Goal: Answer question/provide support

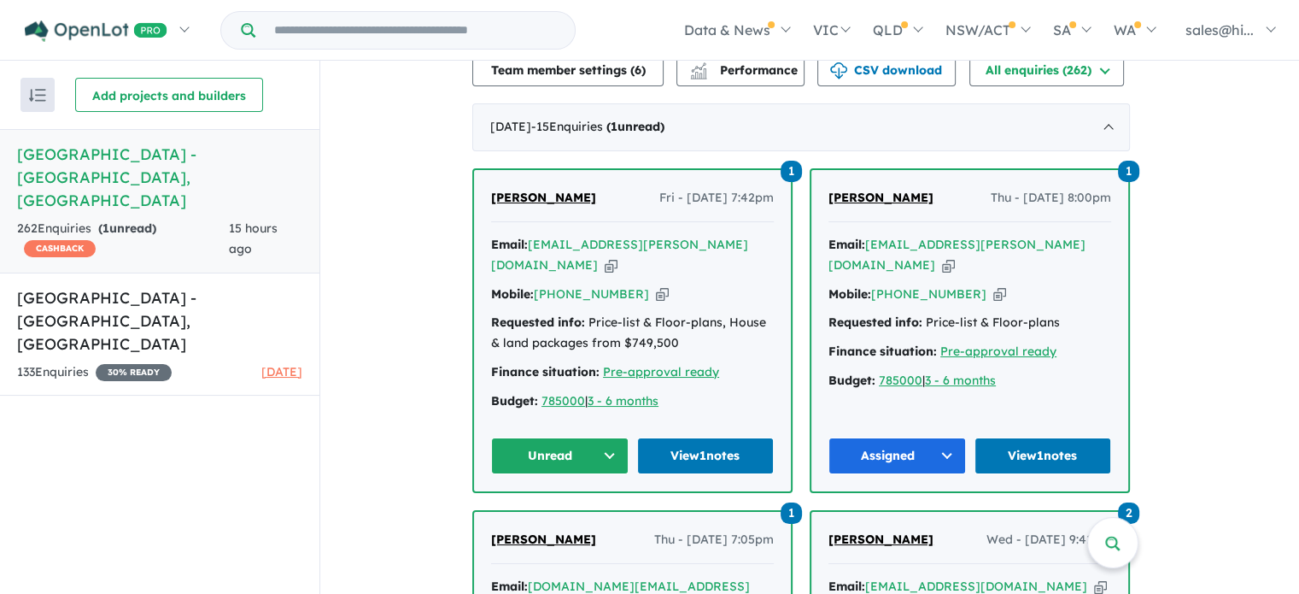
scroll to position [778, 0]
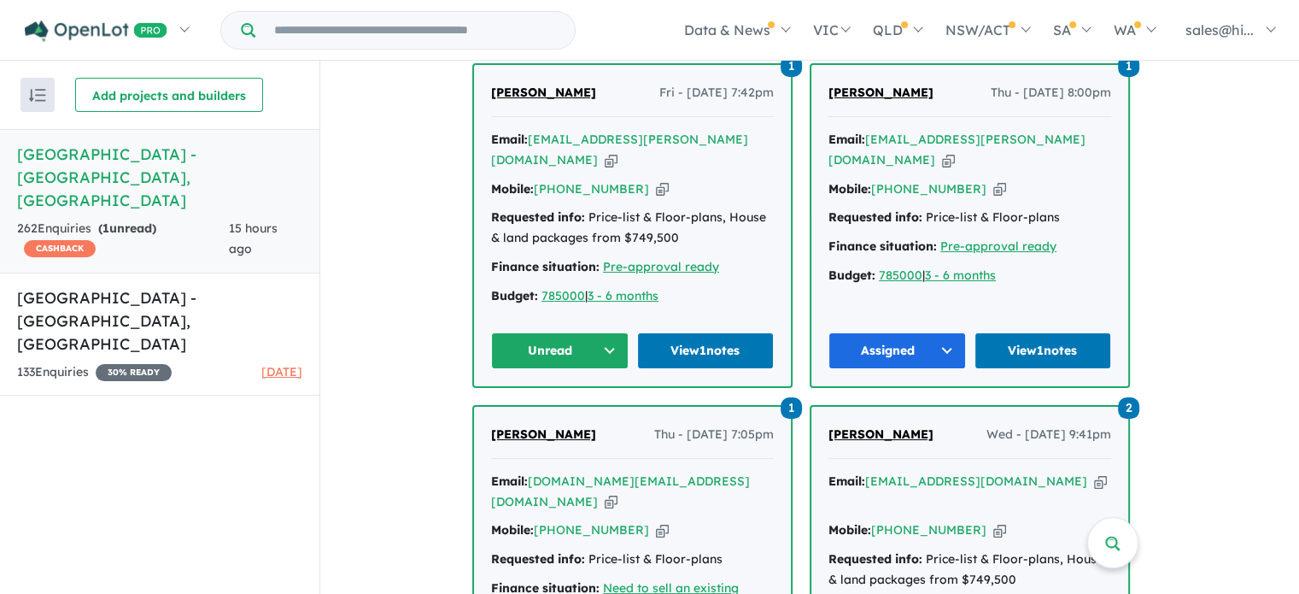
click at [611, 344] on button "Unread" at bounding box center [560, 350] width 138 height 37
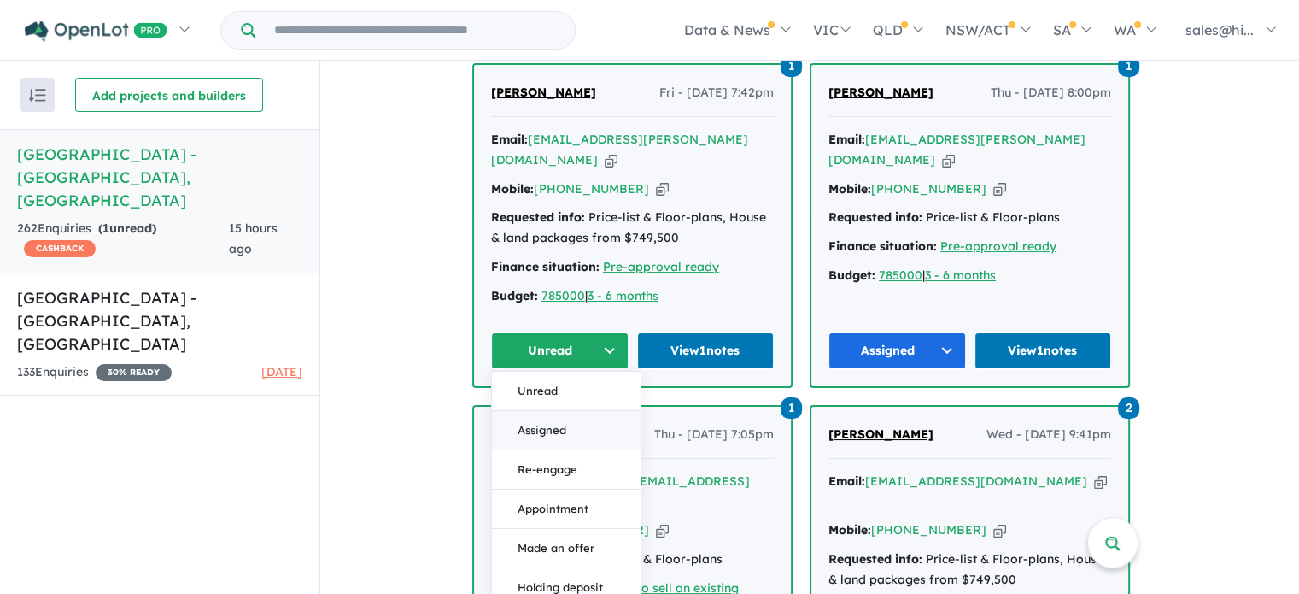
click at [566, 414] on button "Assigned" at bounding box center [566, 429] width 149 height 39
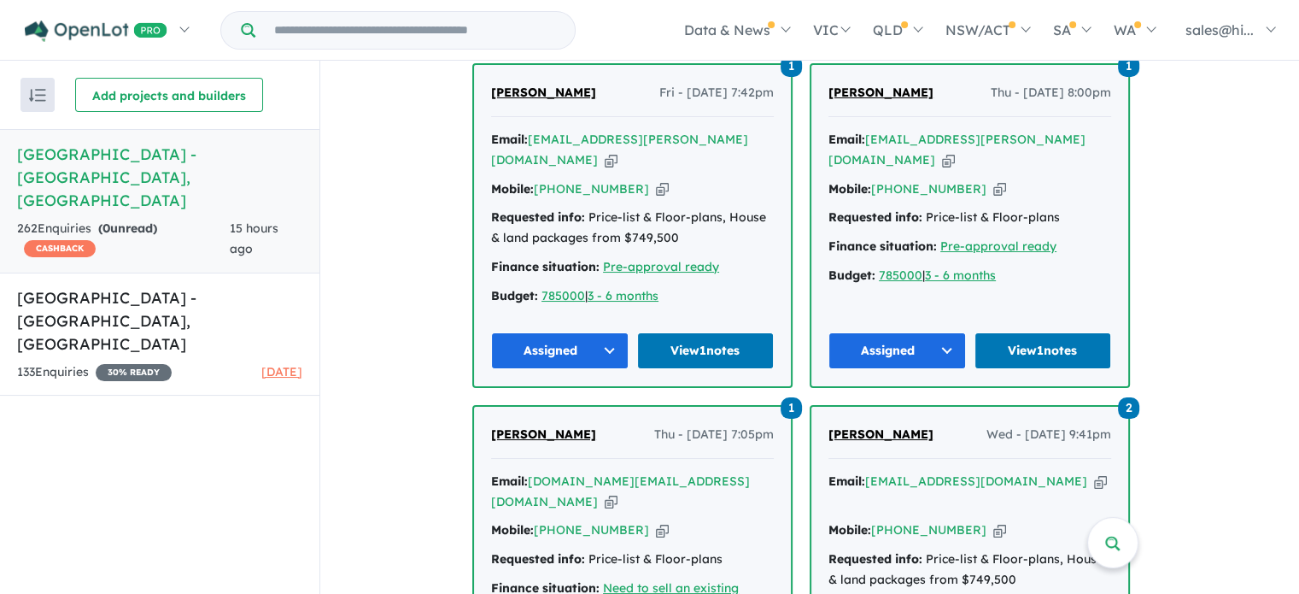
click at [684, 341] on link "View 1 notes" at bounding box center [706, 350] width 138 height 37
click at [688, 343] on link "View 1 notes" at bounding box center [706, 350] width 138 height 37
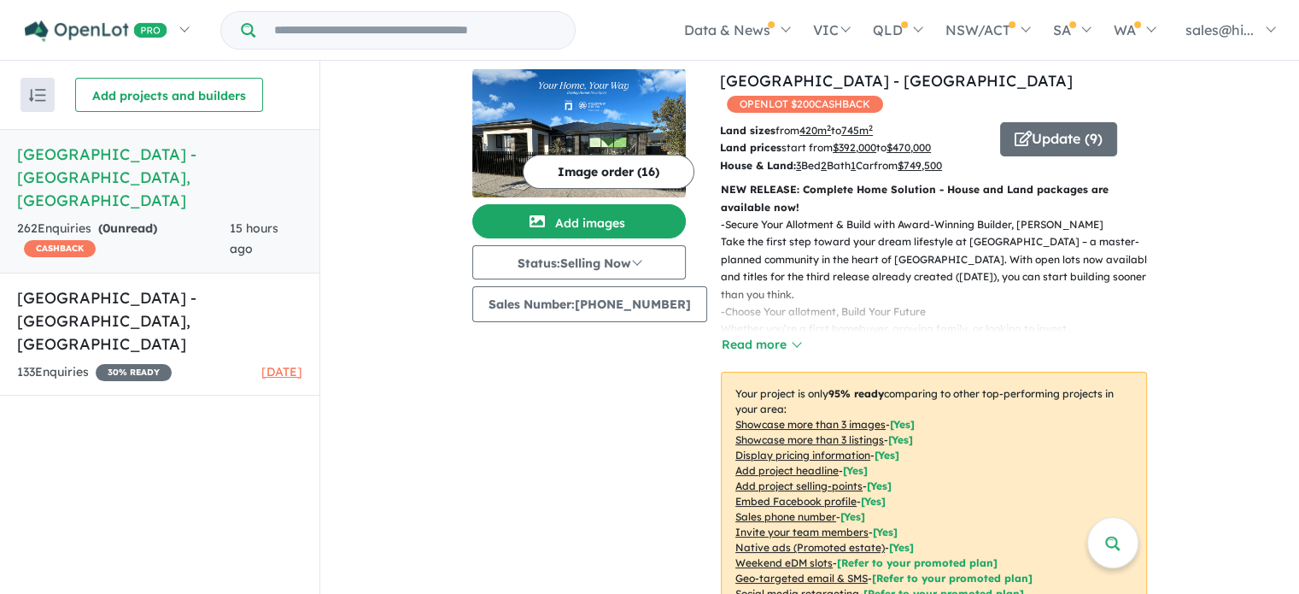
scroll to position [0, 0]
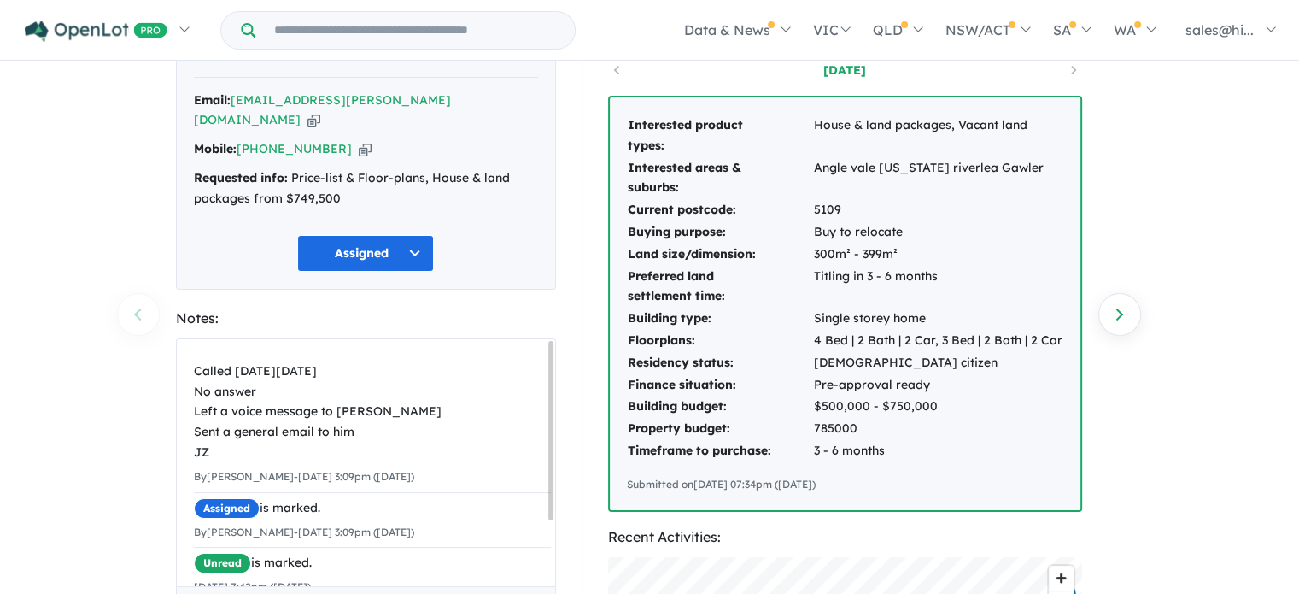
scroll to position [85, 0]
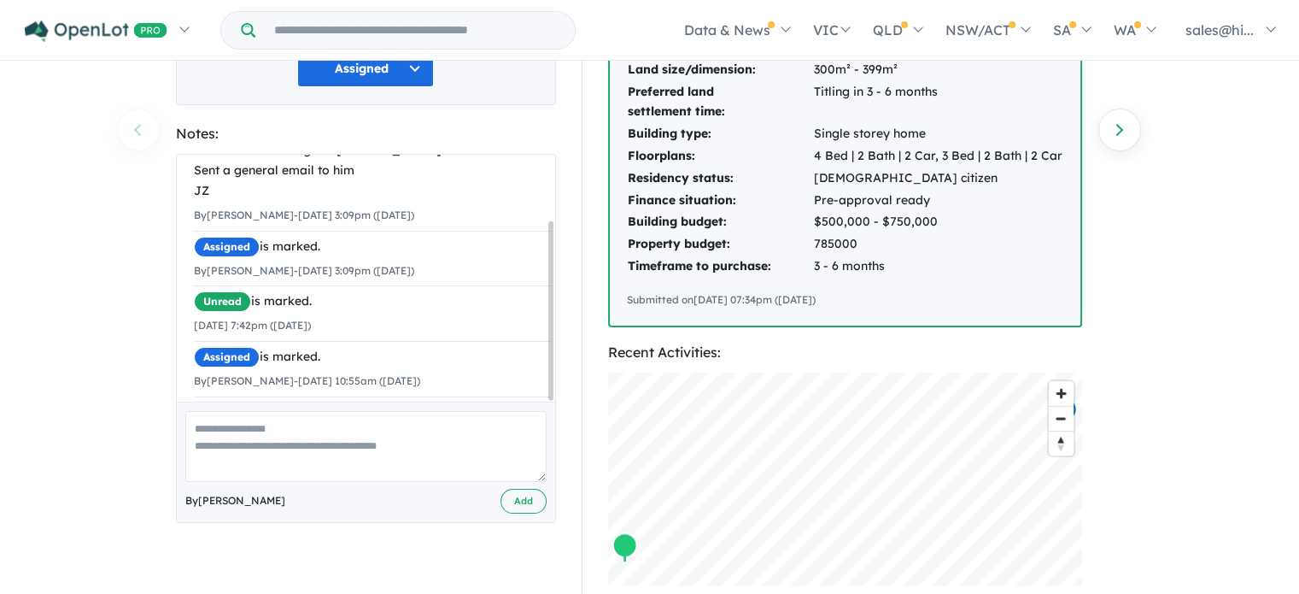
scroll to position [342, 0]
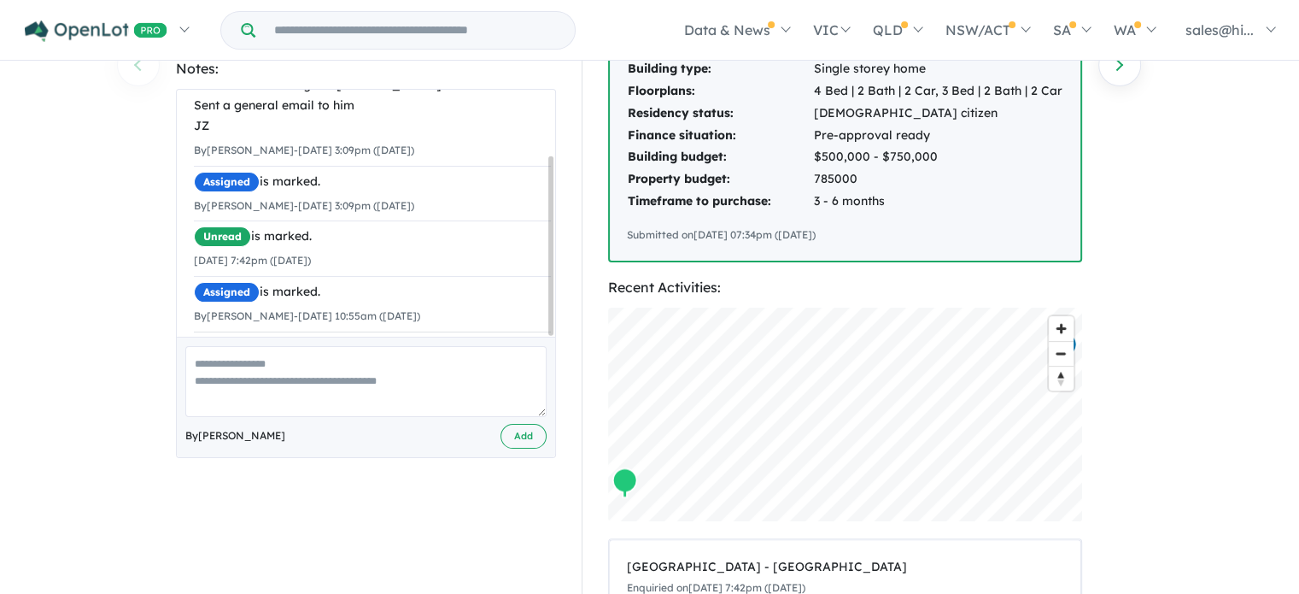
click at [334, 353] on textarea at bounding box center [365, 381] width 361 height 71
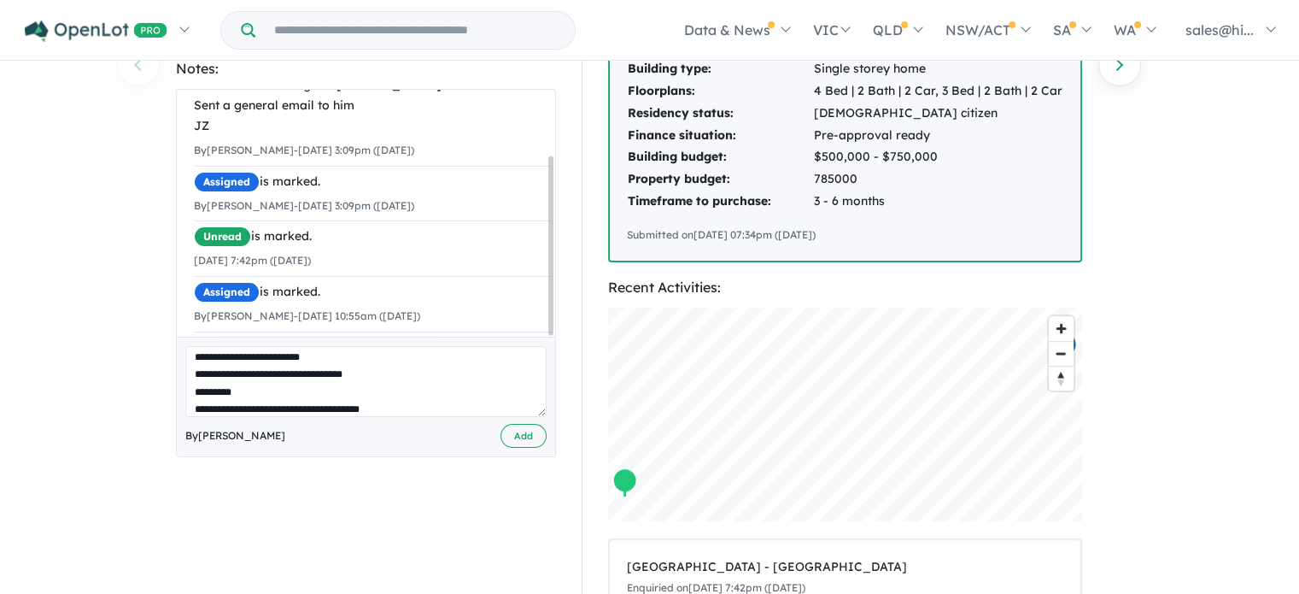
scroll to position [24, 0]
type textarea "**********"
click at [517, 424] on button "Add" at bounding box center [524, 436] width 46 height 25
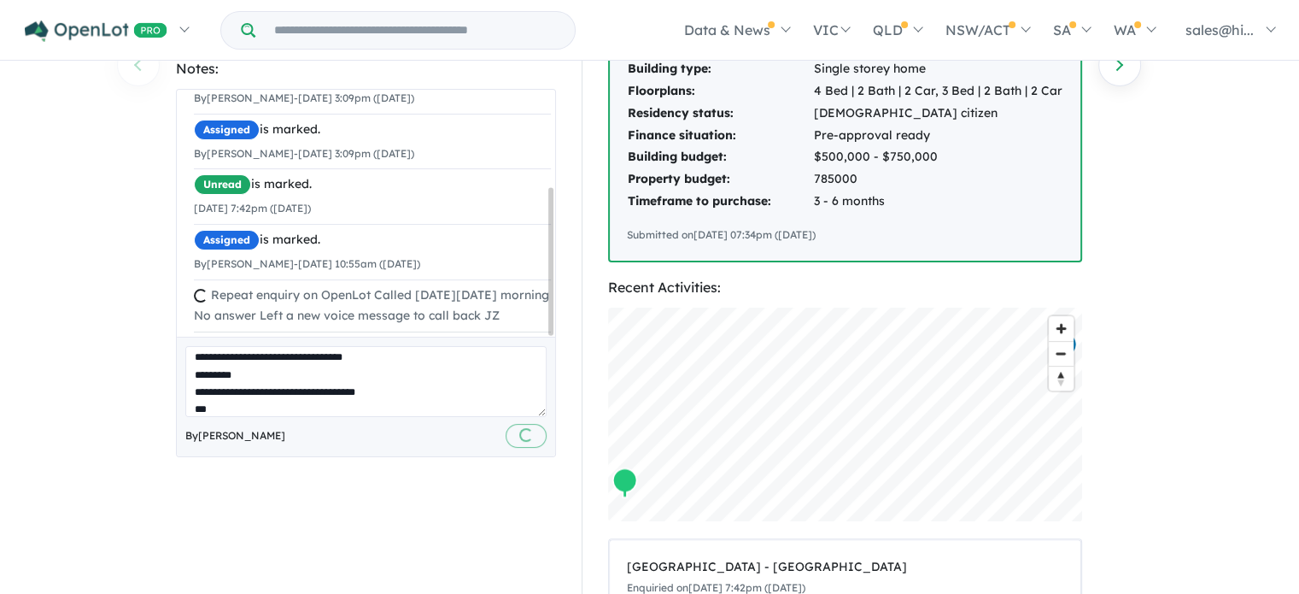
scroll to position [0, 0]
